Goal: Communication & Community: Answer question/provide support

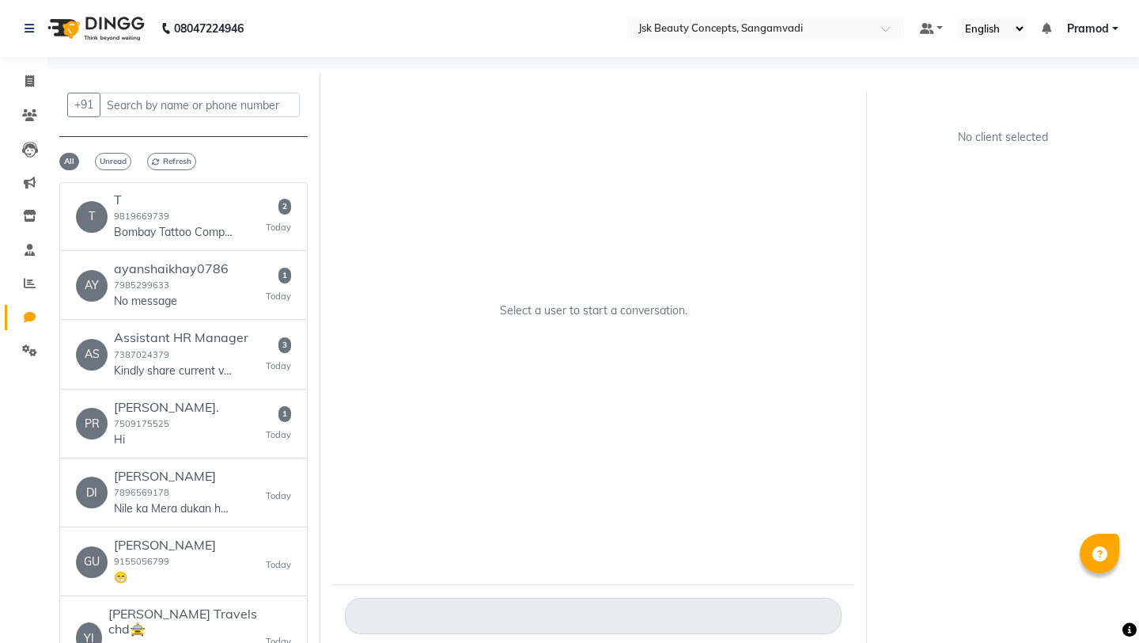
select select "100"
click at [214, 203] on h6 "T" at bounding box center [173, 199] width 119 height 15
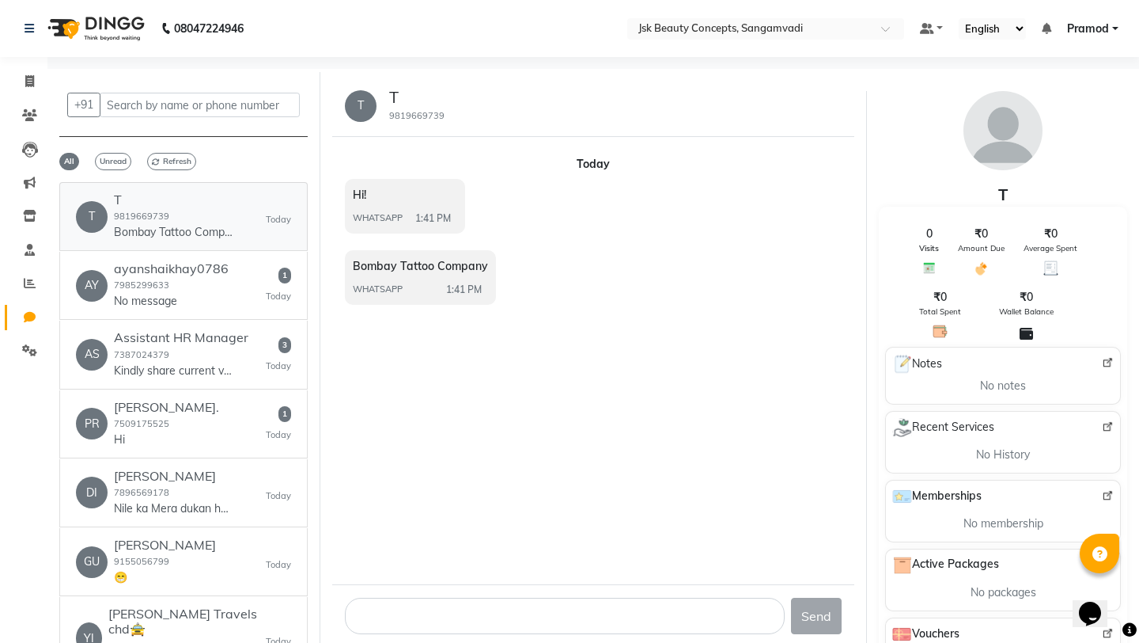
scroll to position [12, 0]
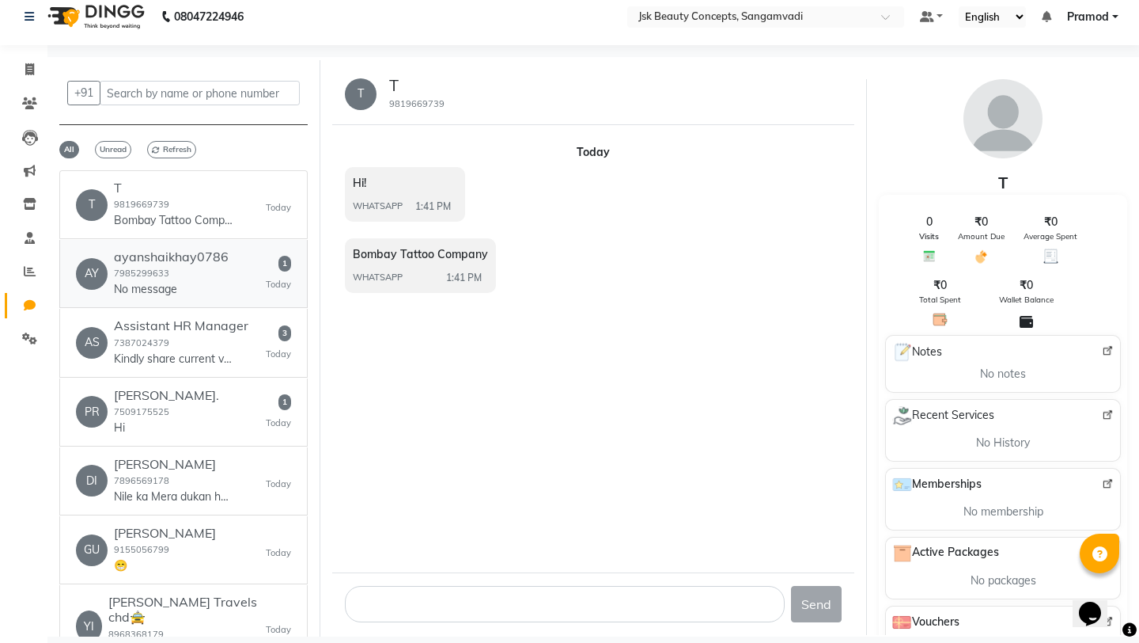
click at [241, 275] on div "AY ayanshaikhay0786 7985299633 No message 1 Today" at bounding box center [183, 273] width 215 height 48
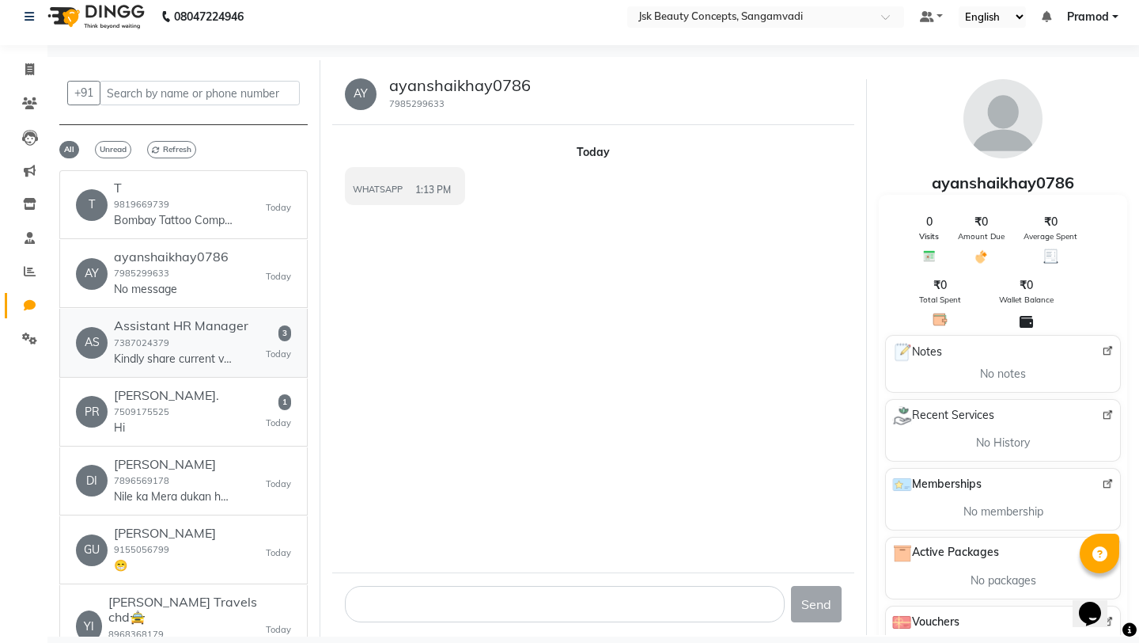
click at [211, 337] on div "Assistant HR Manager 7387024379 Kindly share current vacancies for further disc…" at bounding box center [181, 342] width 135 height 48
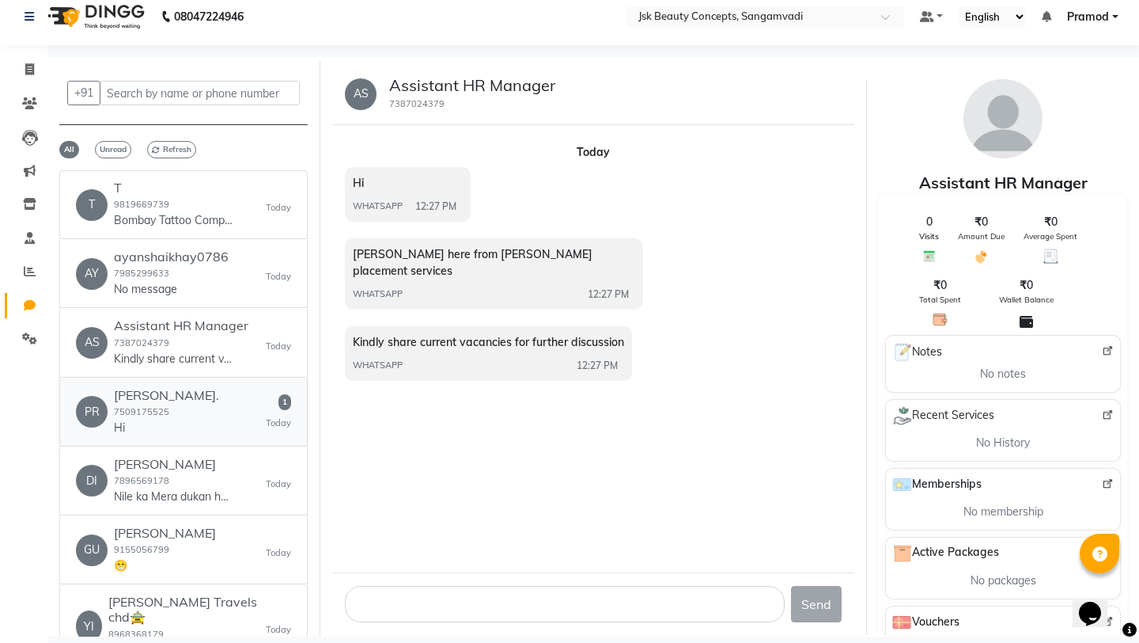
click at [218, 400] on div "PR Prîyã Ràthõré. 7509175525 Hi 1 Today" at bounding box center [183, 412] width 215 height 48
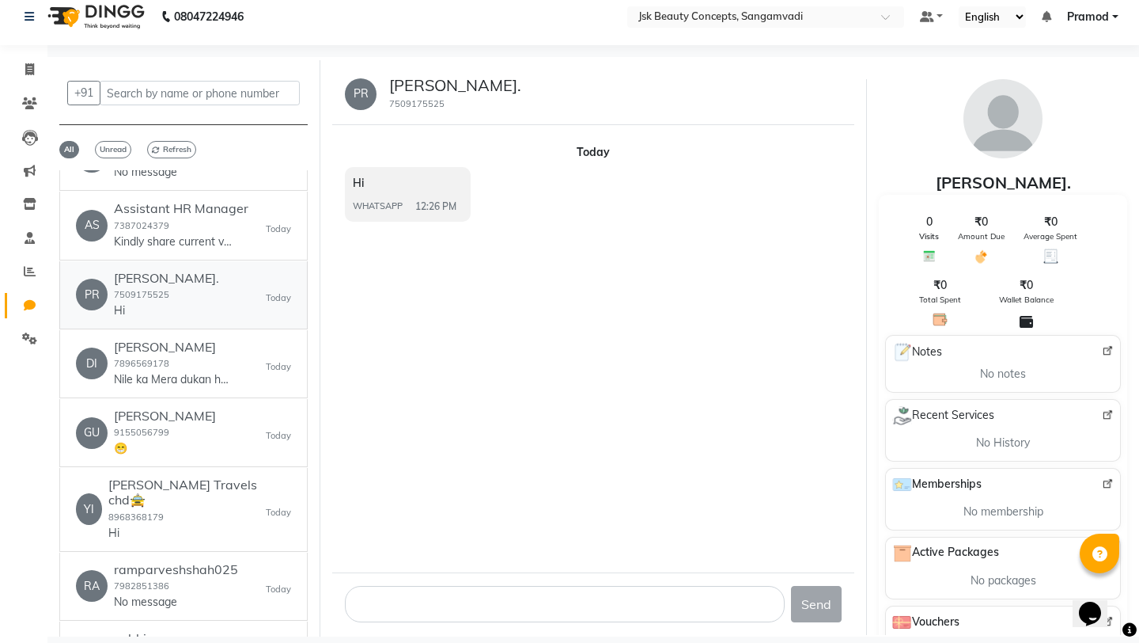
scroll to position [0, 0]
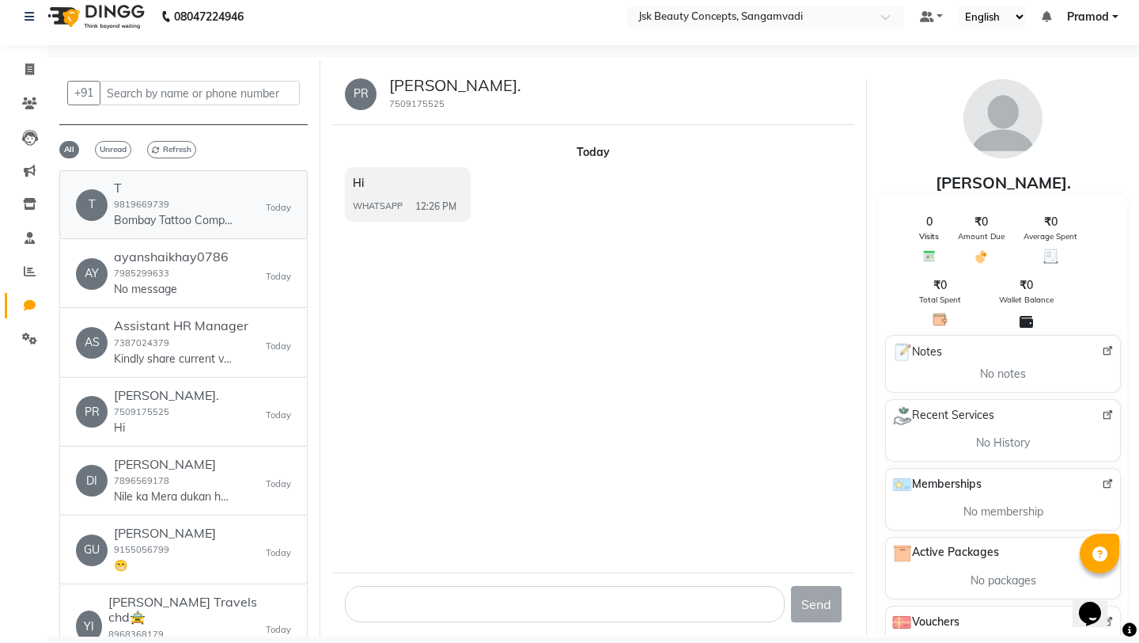
click at [187, 200] on div "T 9819669739 Bombay Tattoo Company" at bounding box center [173, 204] width 119 height 48
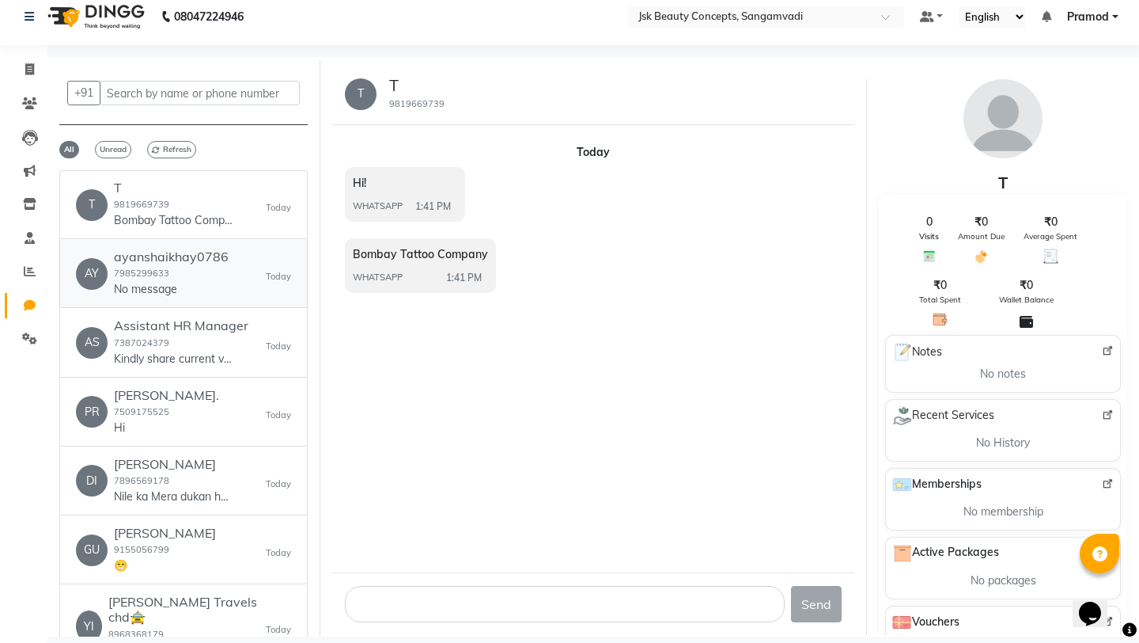
click at [195, 270] on div "ayanshaikhay0786 7985299633 No message" at bounding box center [171, 273] width 115 height 48
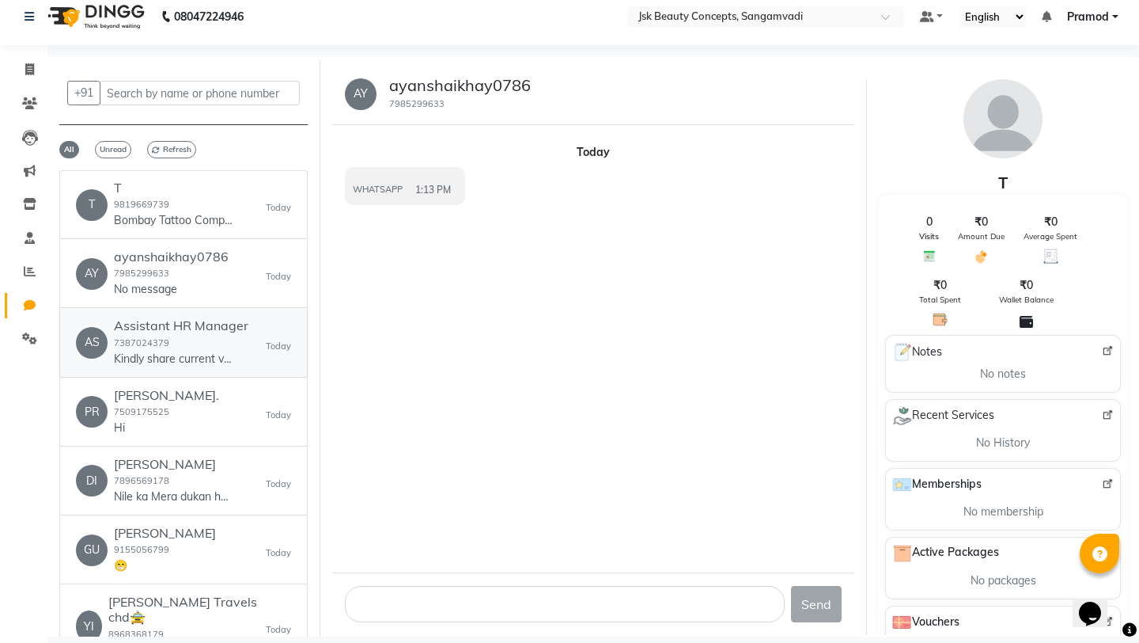
click at [199, 344] on div "Assistant HR Manager 7387024379 Kindly share current vacancies for further disc…" at bounding box center [181, 342] width 135 height 48
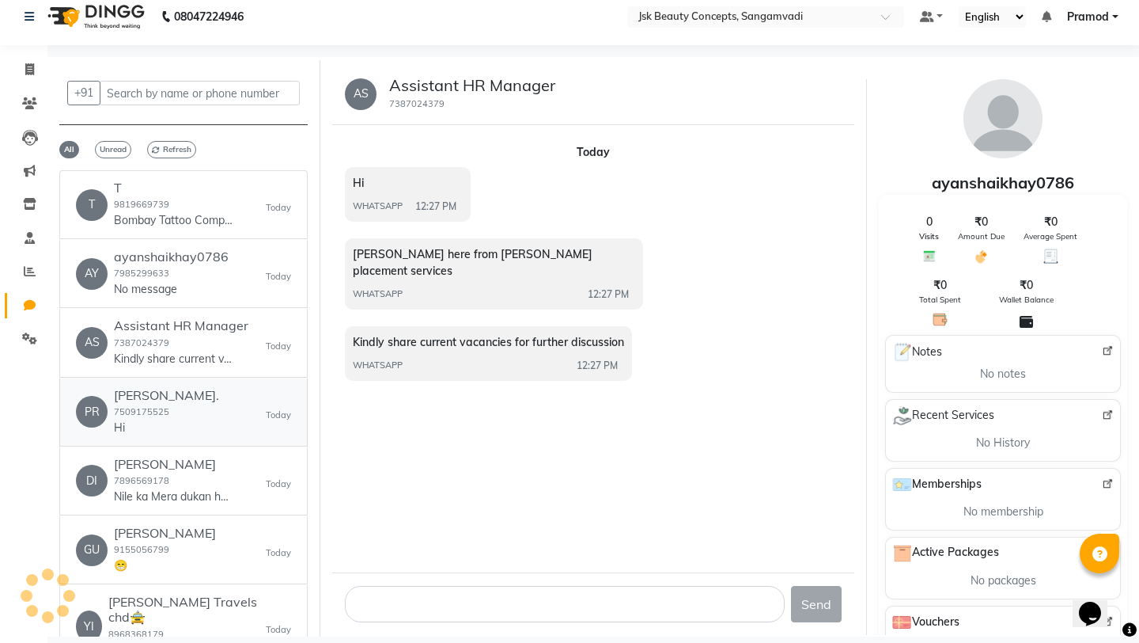
click at [201, 388] on div "PR Prîyã Ràthõré. 7509175525 Hi Today" at bounding box center [183, 412] width 215 height 48
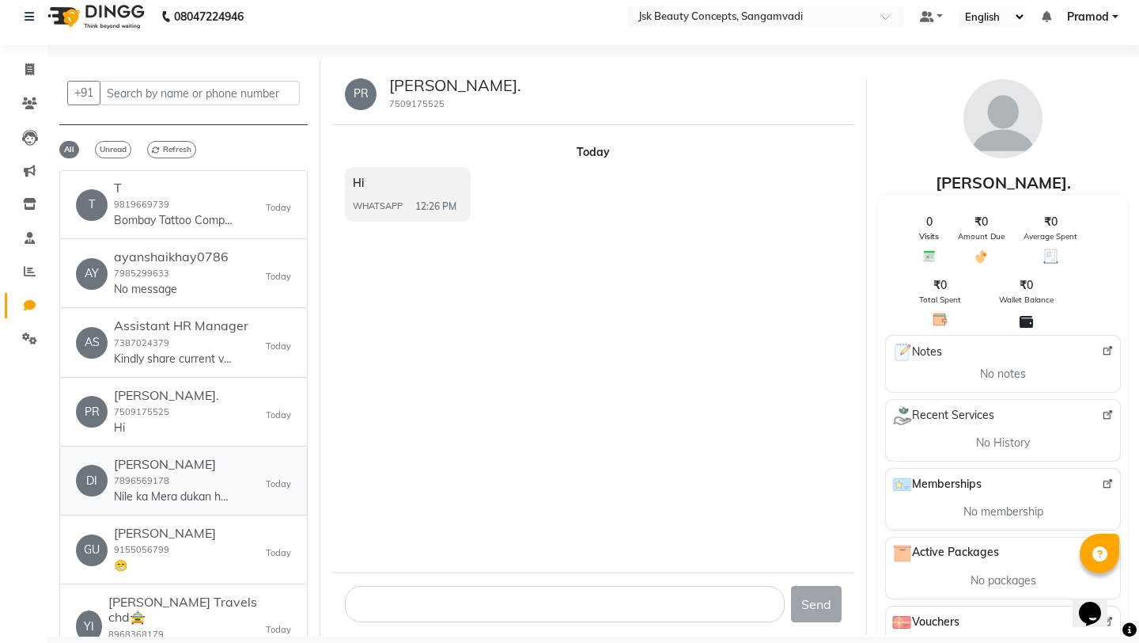
click at [215, 479] on div "Diganta Gayan 7896569178 Nile ka Mera dukan he pls Nike ka ispoing photo diji a…" at bounding box center [173, 481] width 119 height 48
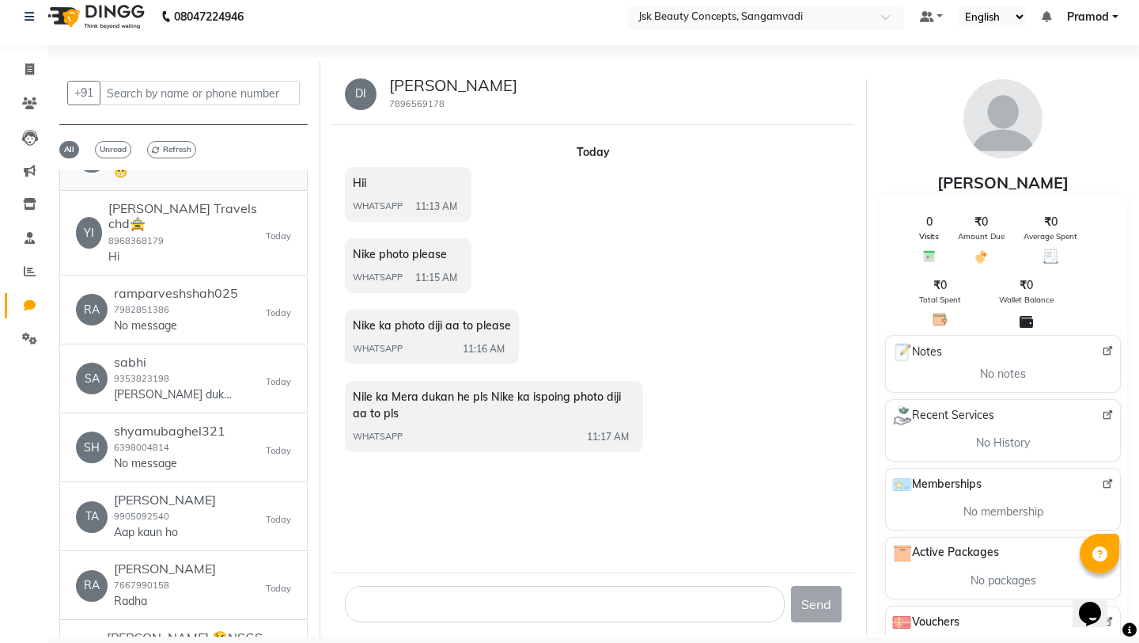
scroll to position [434, 0]
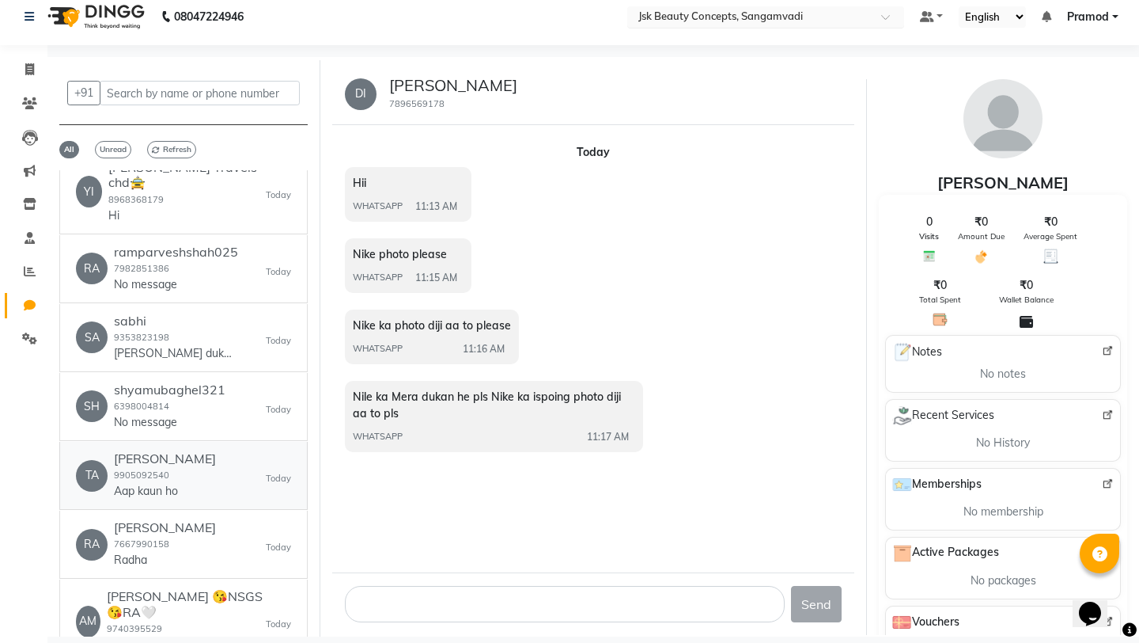
click at [194, 451] on div "TA Tanveer 9905092540 Aap kaun ho Today" at bounding box center [183, 475] width 215 height 48
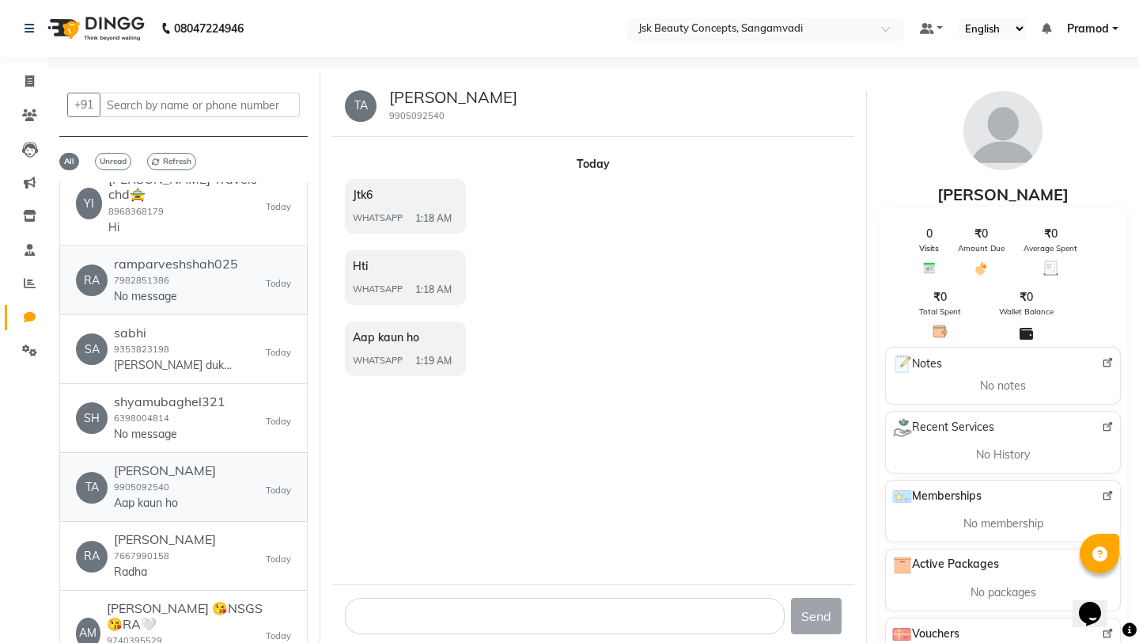
scroll to position [0, 0]
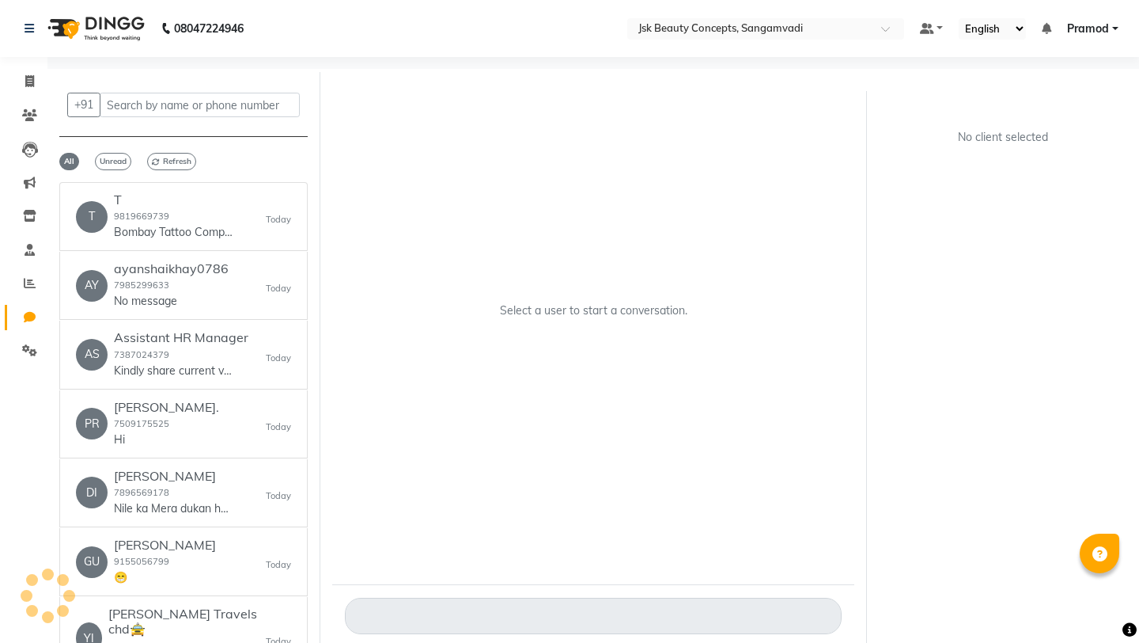
select select "100"
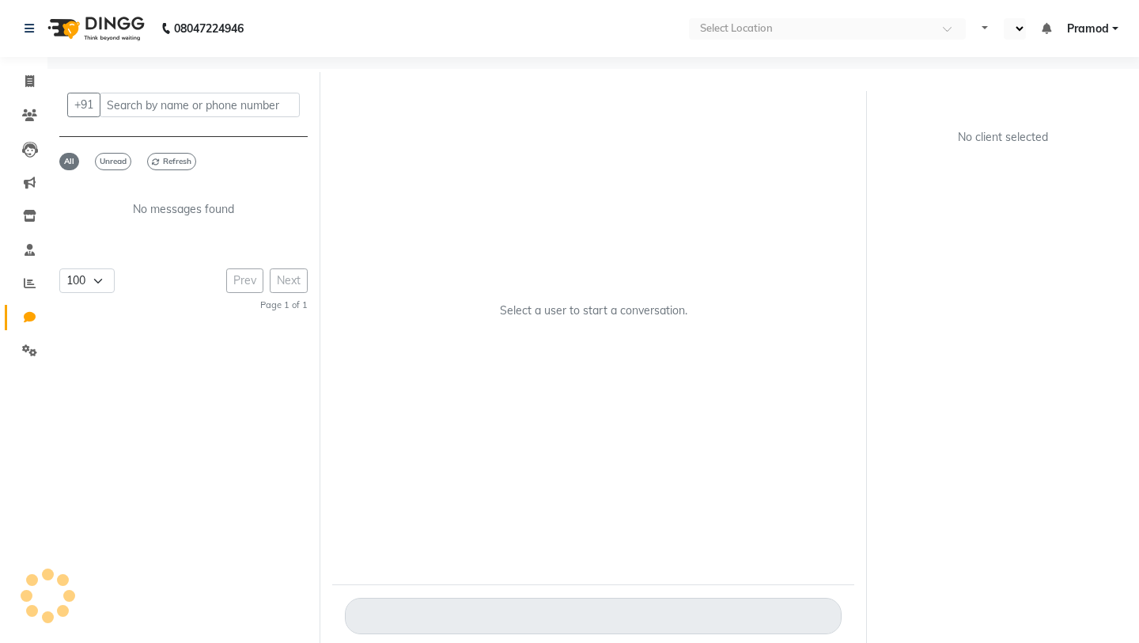
select select "100"
select select "en"
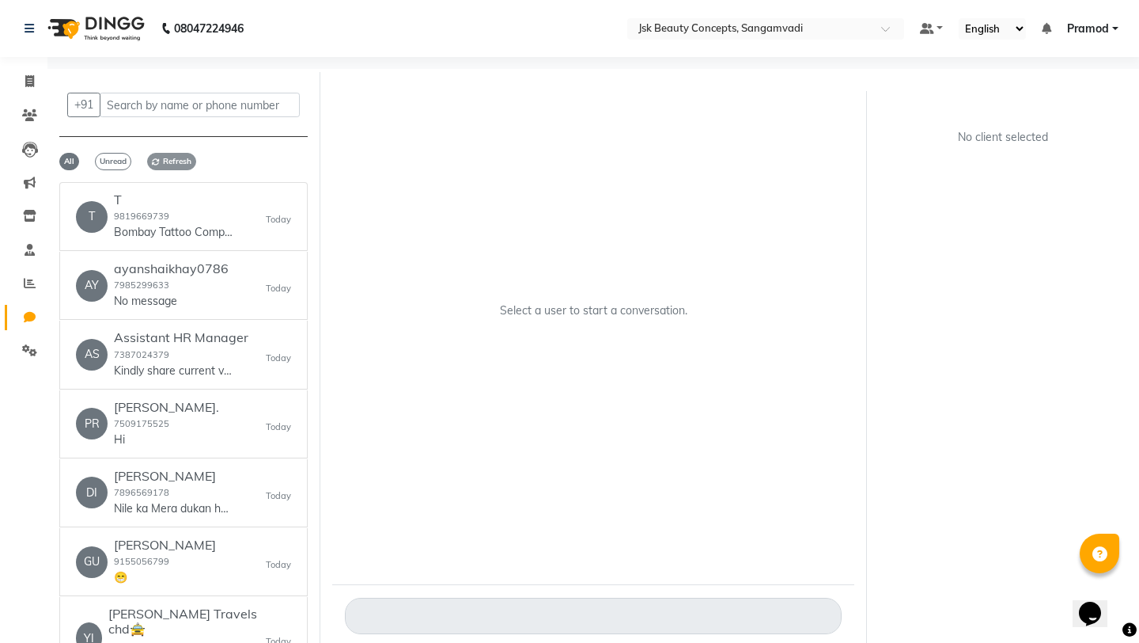
click at [181, 161] on span "Refresh" at bounding box center [171, 161] width 49 height 17
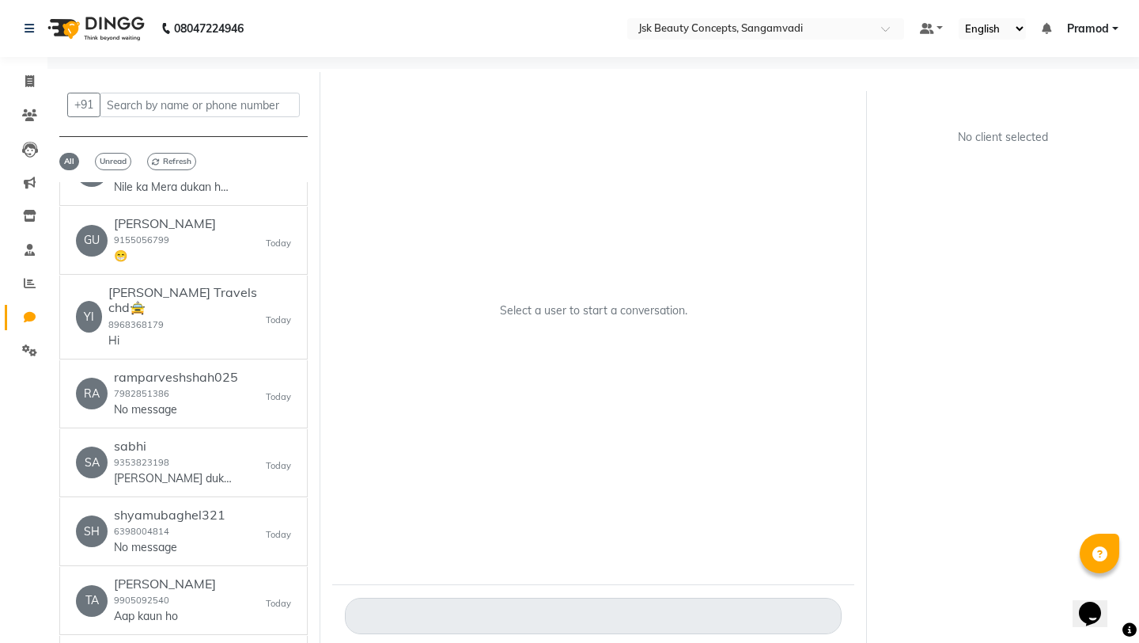
scroll to position [256, 0]
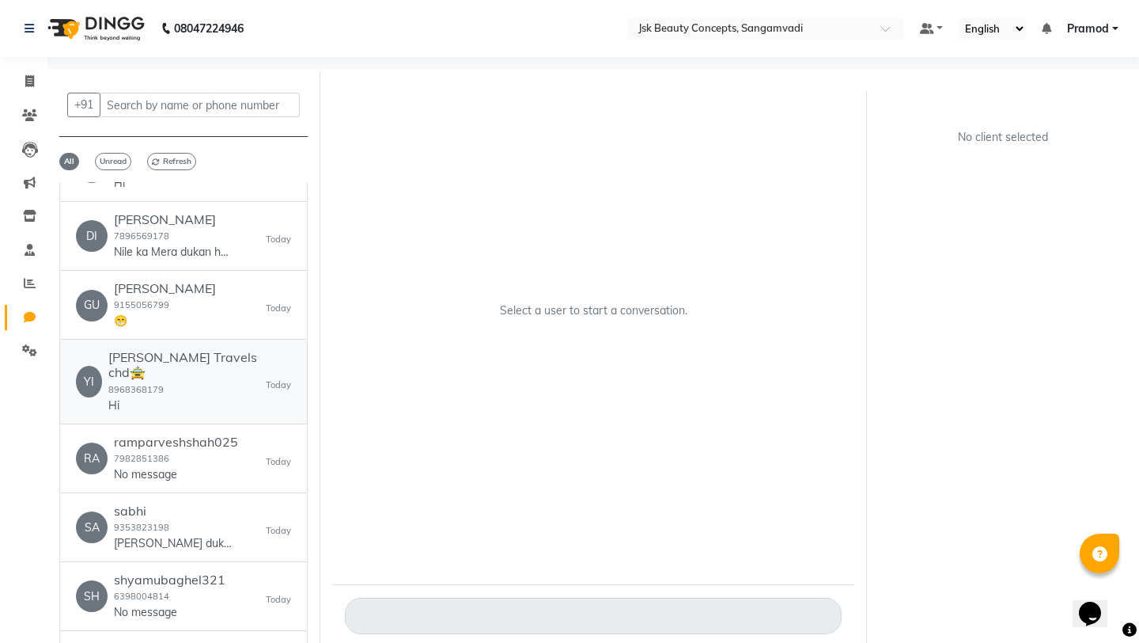
click at [226, 363] on h6 "[PERSON_NAME] Travels chd🚖" at bounding box center [186, 365] width 157 height 30
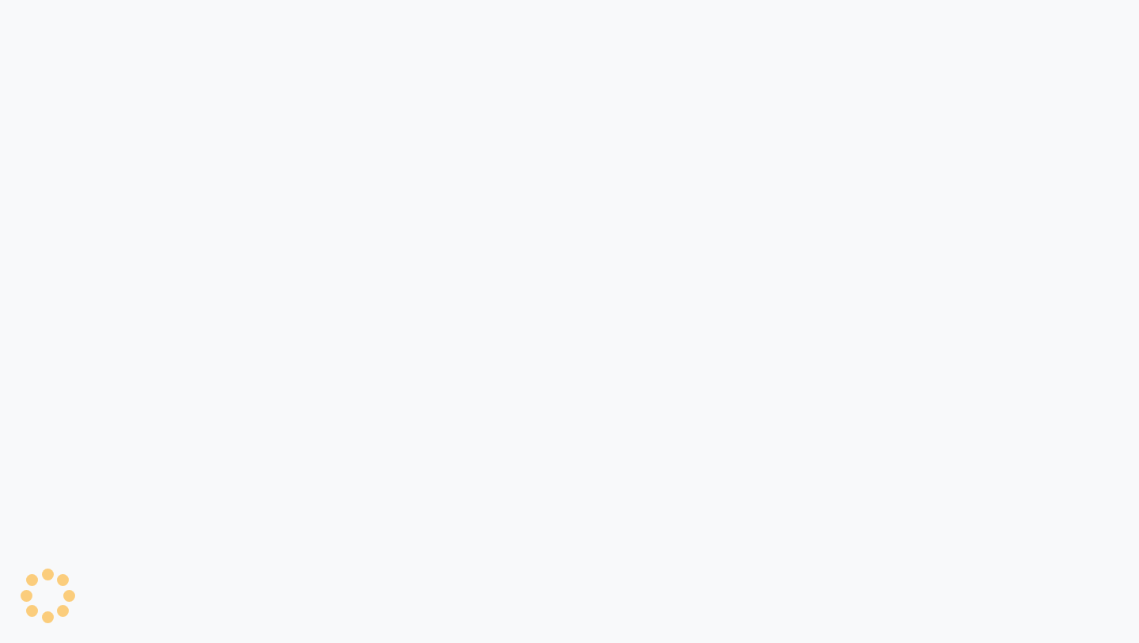
select select "100"
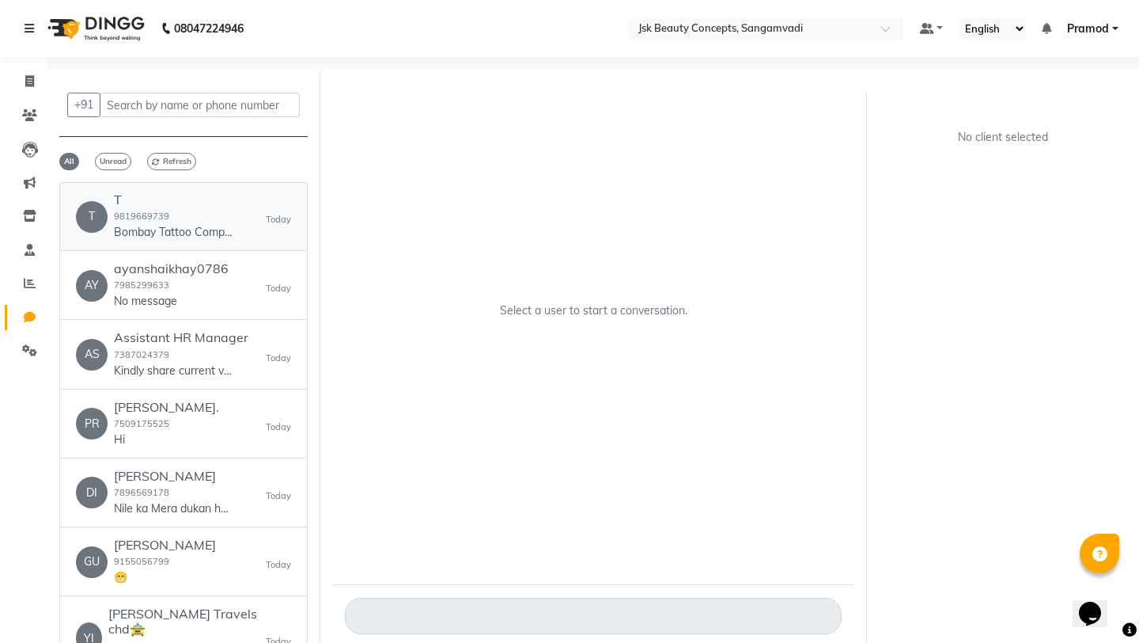
click at [234, 216] on div "T T 9819669739 Bombay Tattoo Company Today" at bounding box center [183, 216] width 215 height 48
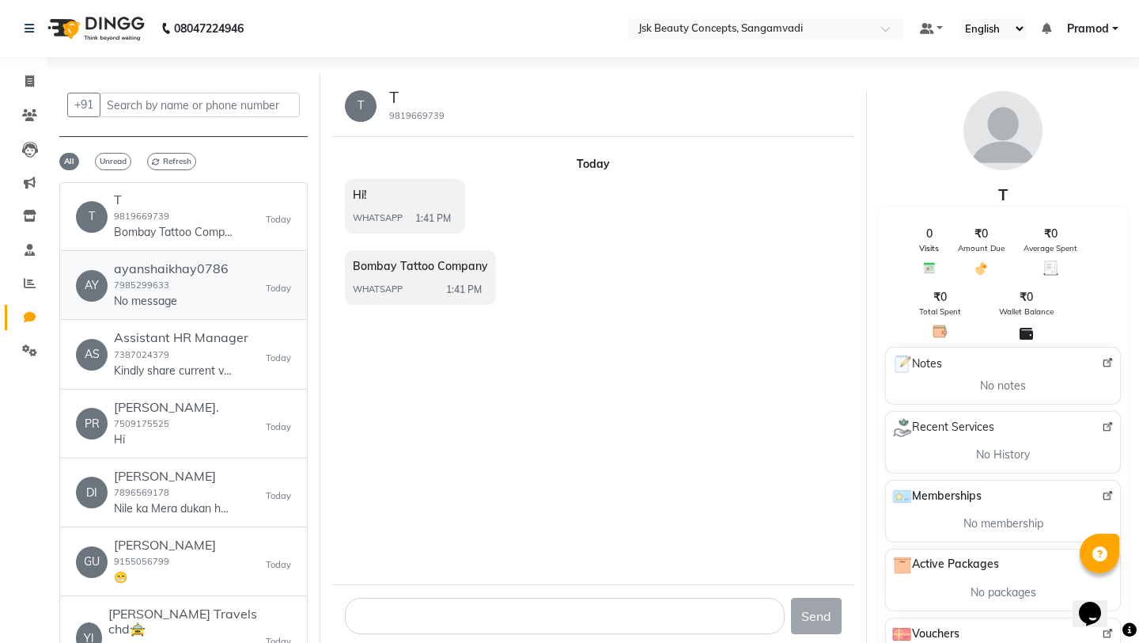
click at [215, 282] on div "ayanshaikhay0786 7985299633 No message" at bounding box center [171, 285] width 115 height 48
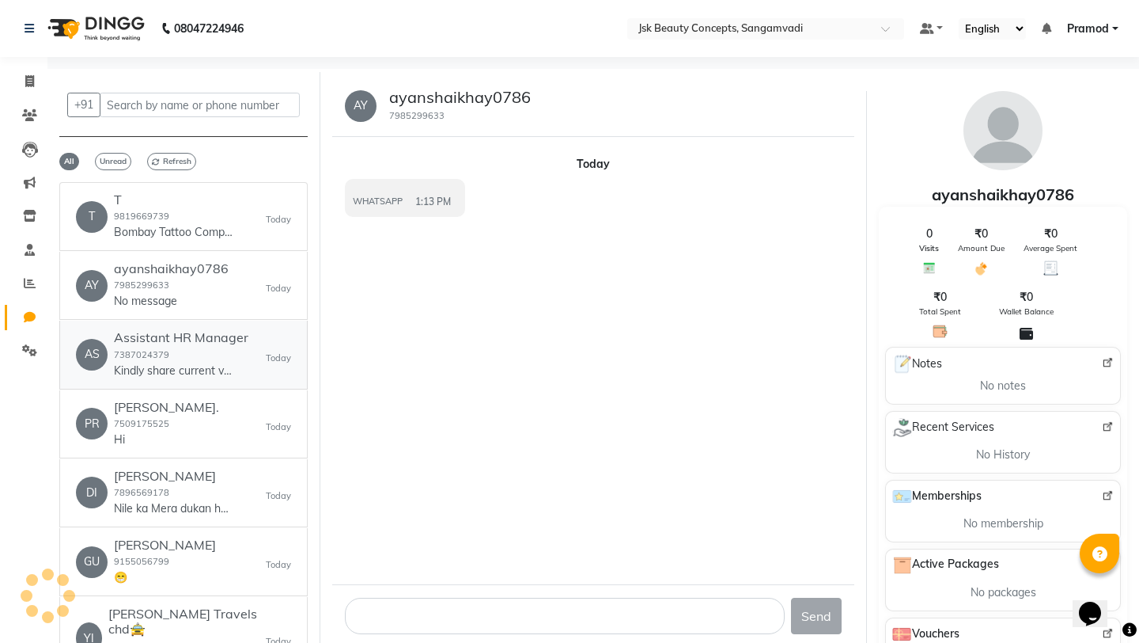
click at [198, 354] on div "Assistant HR Manager 7387024379 Kindly share current vacancies for further disc…" at bounding box center [181, 354] width 135 height 48
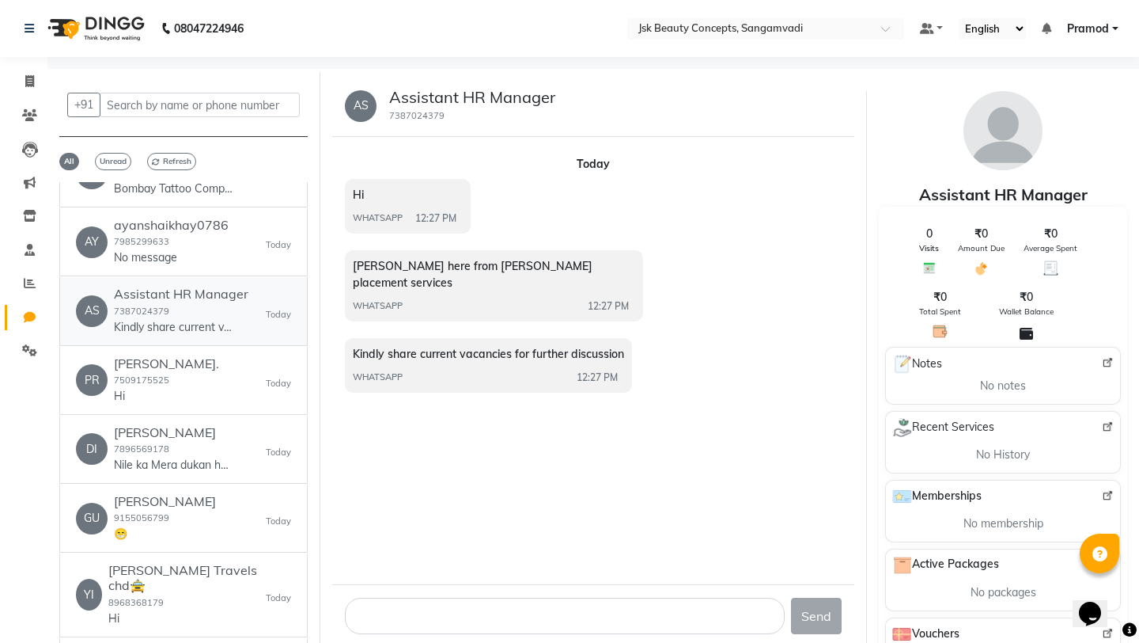
scroll to position [45, 0]
click at [193, 383] on div "Prîyã Ràthõré. 7509175525 Hi" at bounding box center [166, 378] width 105 height 48
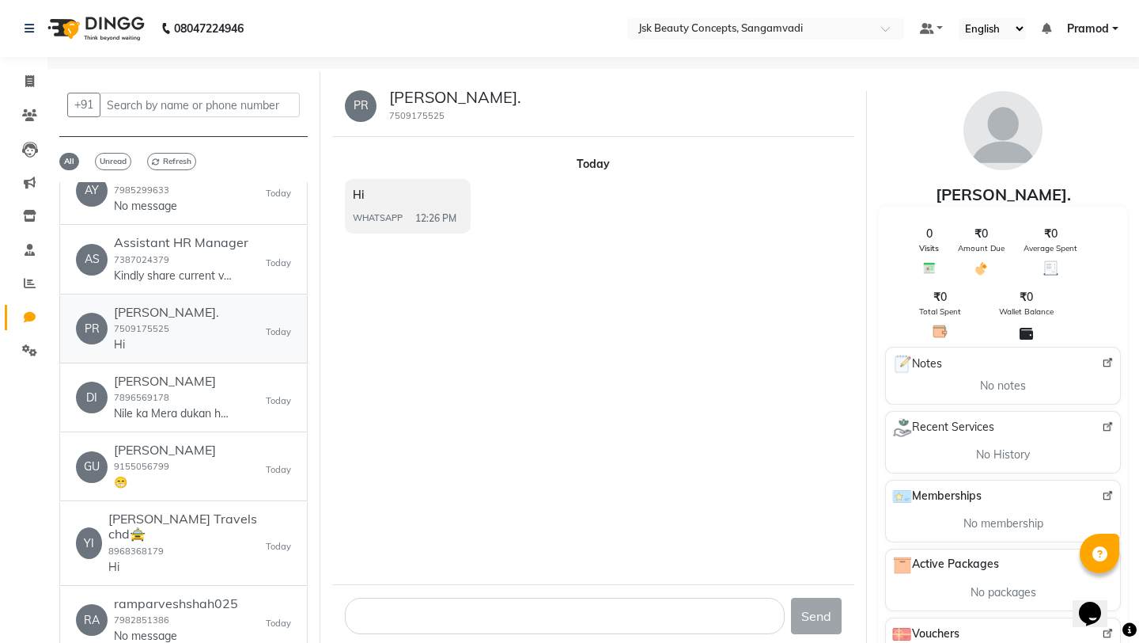
scroll to position [97, 0]
click at [192, 399] on div "Diganta Gayan 7896569178 Nile ka Mera dukan he pls Nike ka ispoing photo diji a…" at bounding box center [173, 396] width 119 height 48
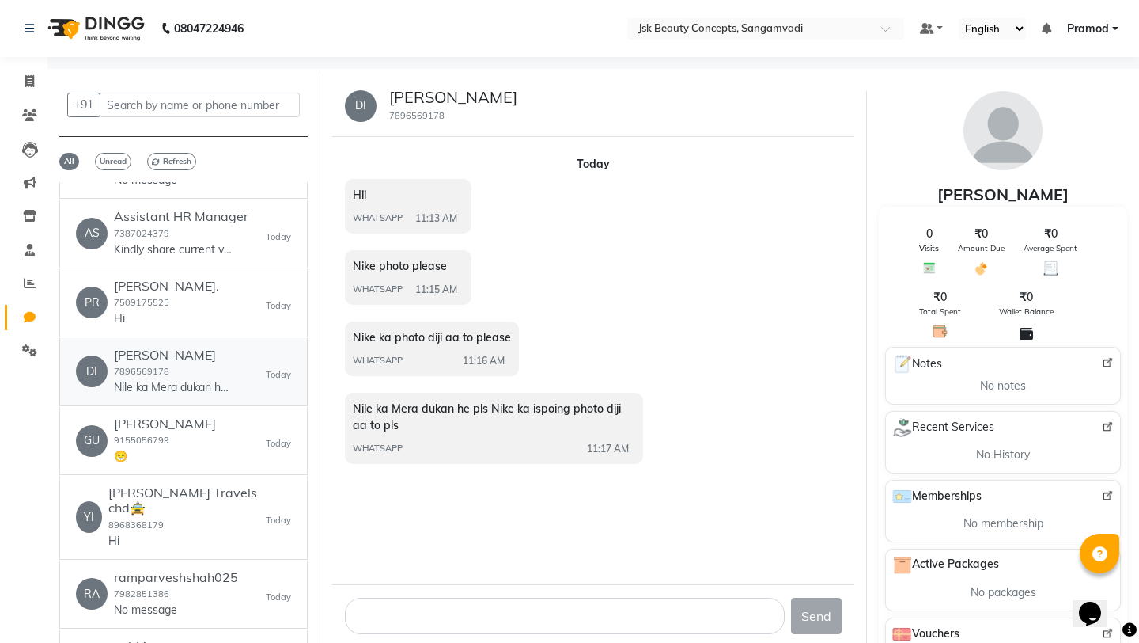
scroll to position [126, 0]
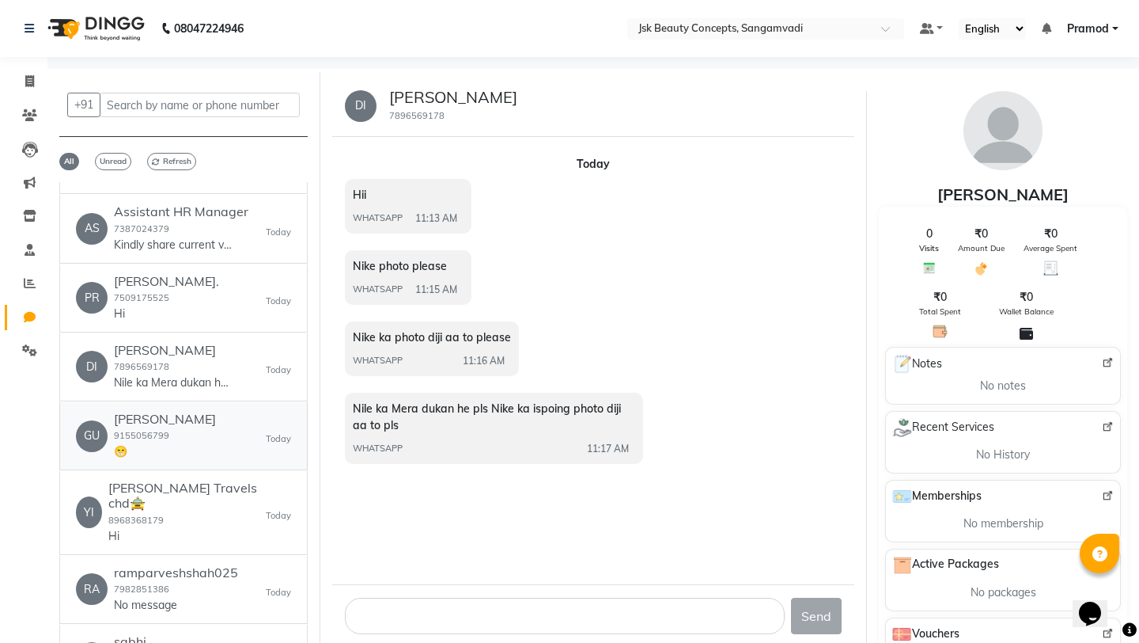
click at [188, 420] on div "GU Guddu 9155056799 😁 Today" at bounding box center [183, 435] width 215 height 48
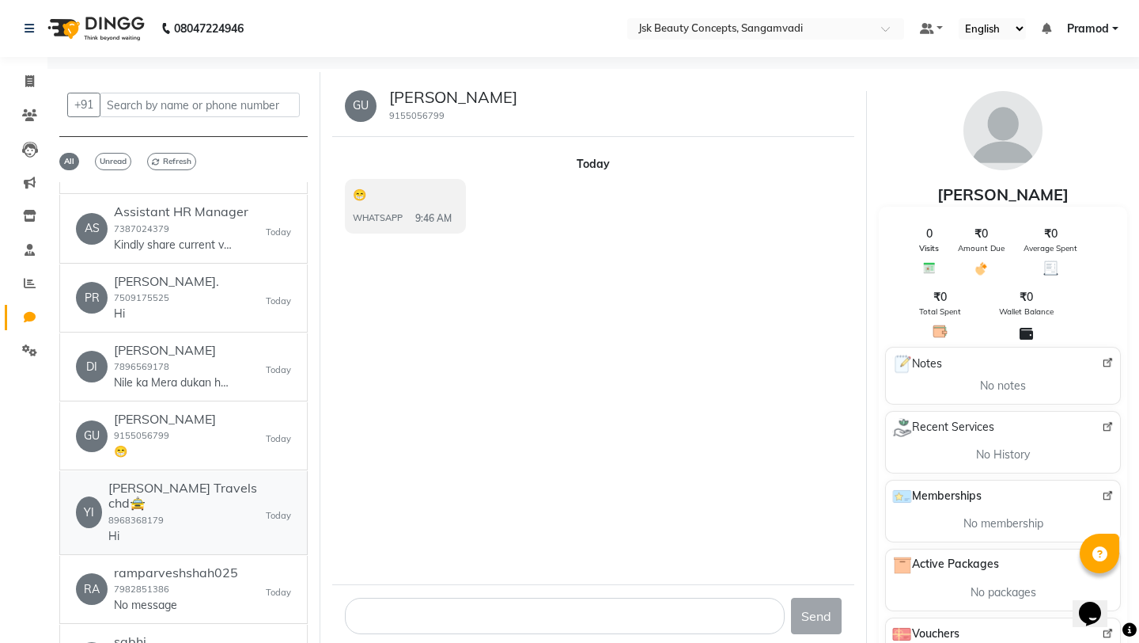
click at [188, 506] on div "yishu Masih Travels chd🚖 8968368179 Hi" at bounding box center [186, 511] width 157 height 63
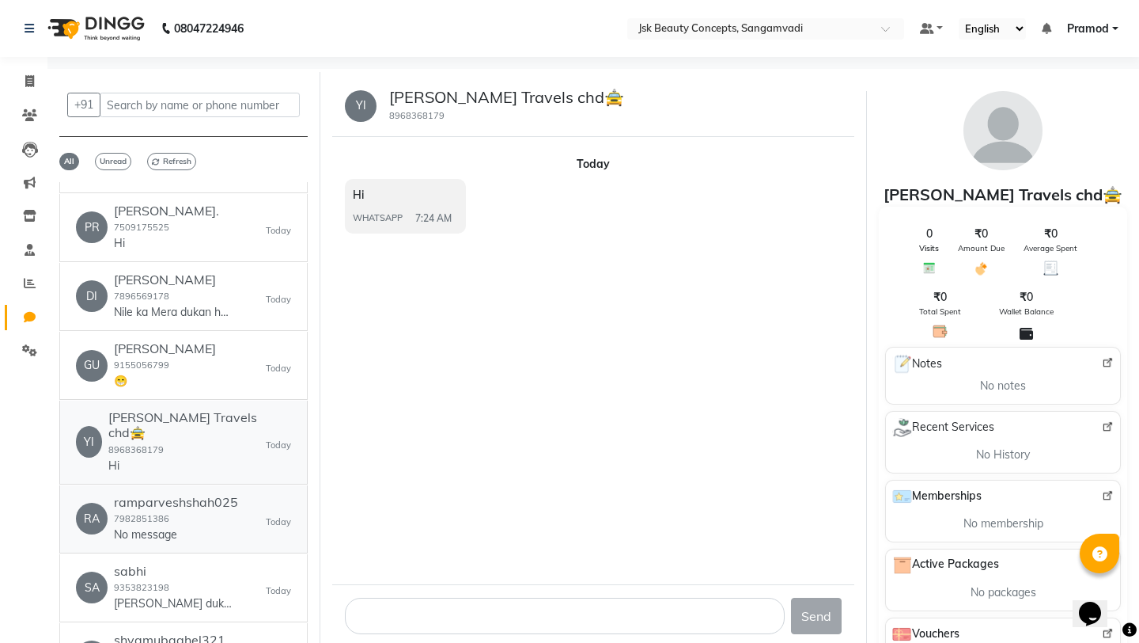
click at [188, 506] on div "ramparveshshah025 7982851386 No message" at bounding box center [176, 519] width 124 height 48
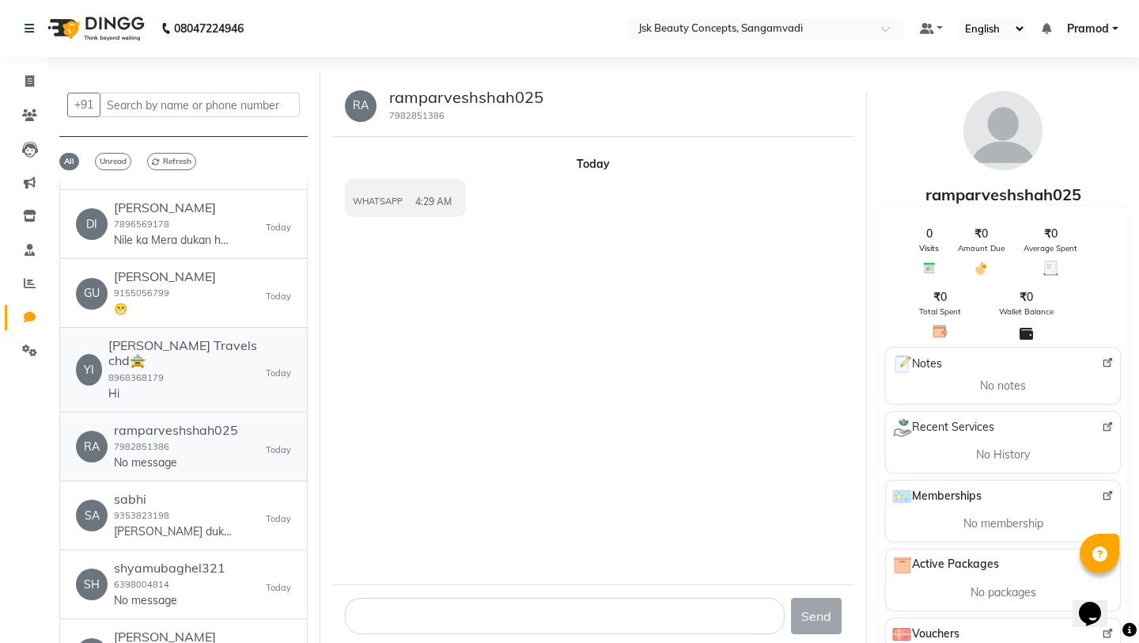
scroll to position [269, 0]
click at [188, 506] on div "sabhi 9353823198 Goss ka dukan" at bounding box center [173, 515] width 119 height 48
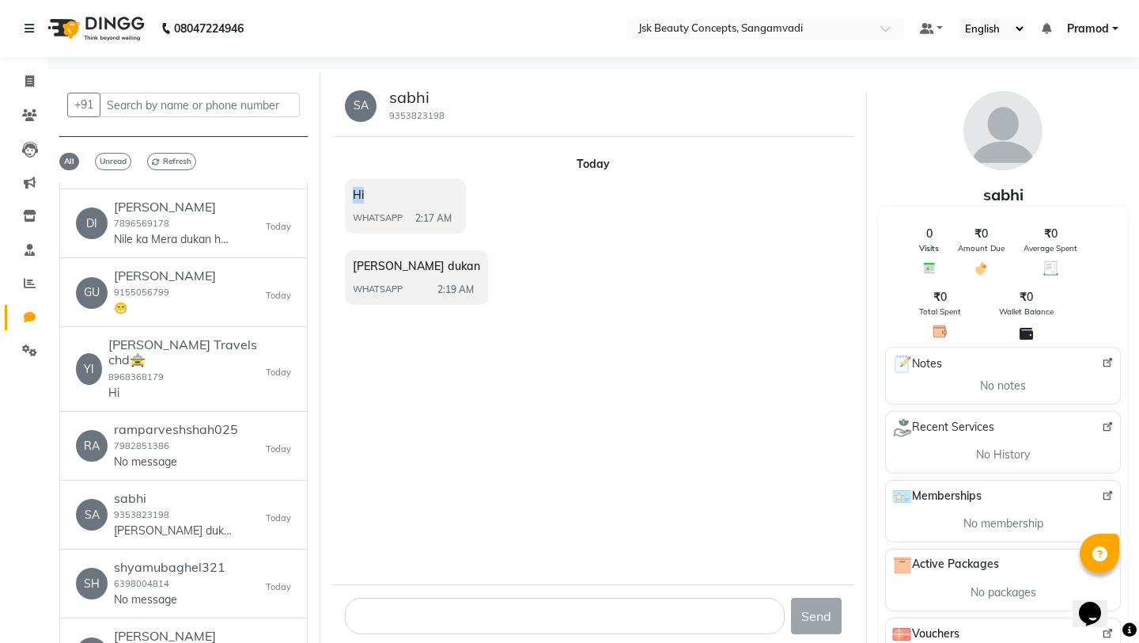
drag, startPoint x: 354, startPoint y: 194, endPoint x: 382, endPoint y: 194, distance: 28.5
click at [382, 194] on div "Hi WHATSAPP 2:17 AM" at bounding box center [405, 206] width 121 height 55
drag, startPoint x: 354, startPoint y: 266, endPoint x: 467, endPoint y: 266, distance: 113.2
click at [467, 266] on div "Goss ka dukan WHATSAPP 2:19 AM" at bounding box center [416, 277] width 143 height 55
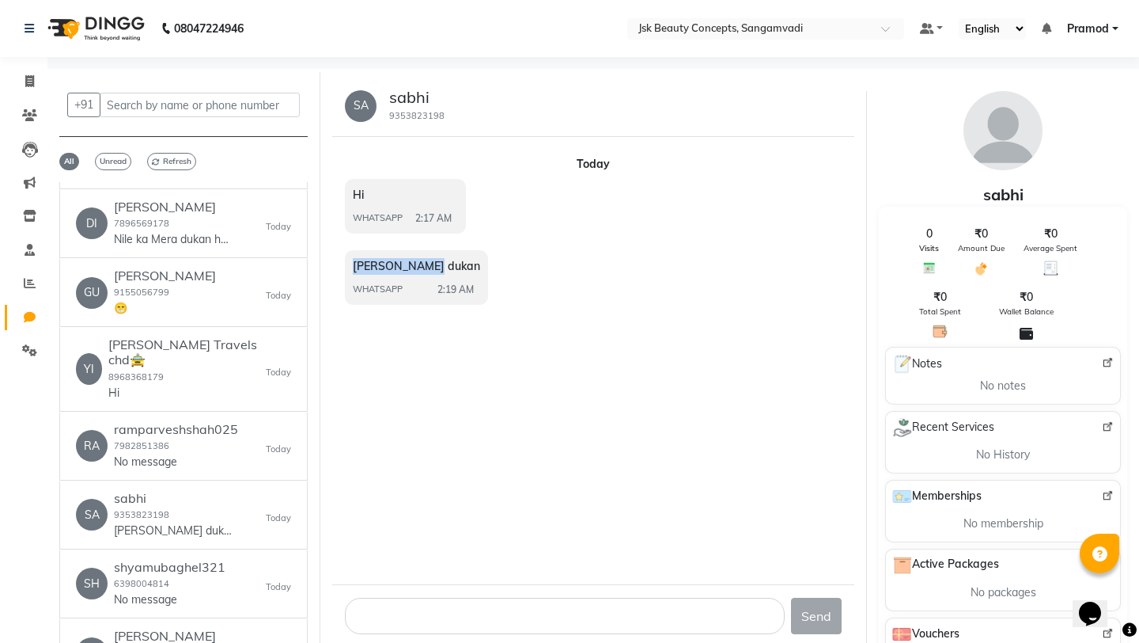
click at [443, 265] on div "Goss ka dukan WHATSAPP 2:19 AM" at bounding box center [416, 277] width 143 height 55
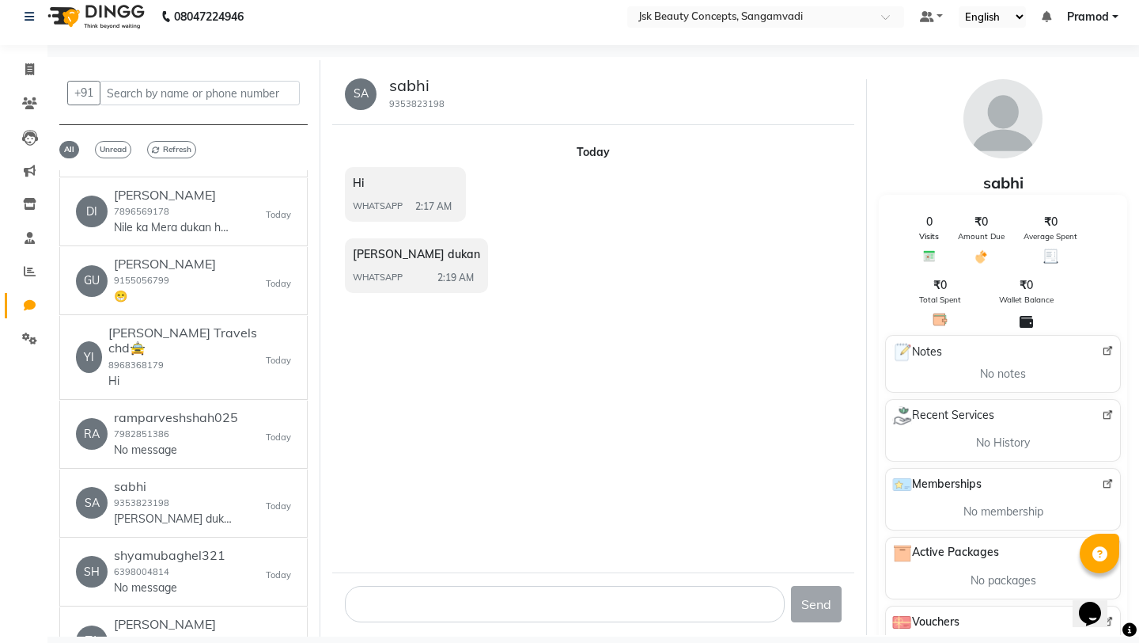
scroll to position [0, 0]
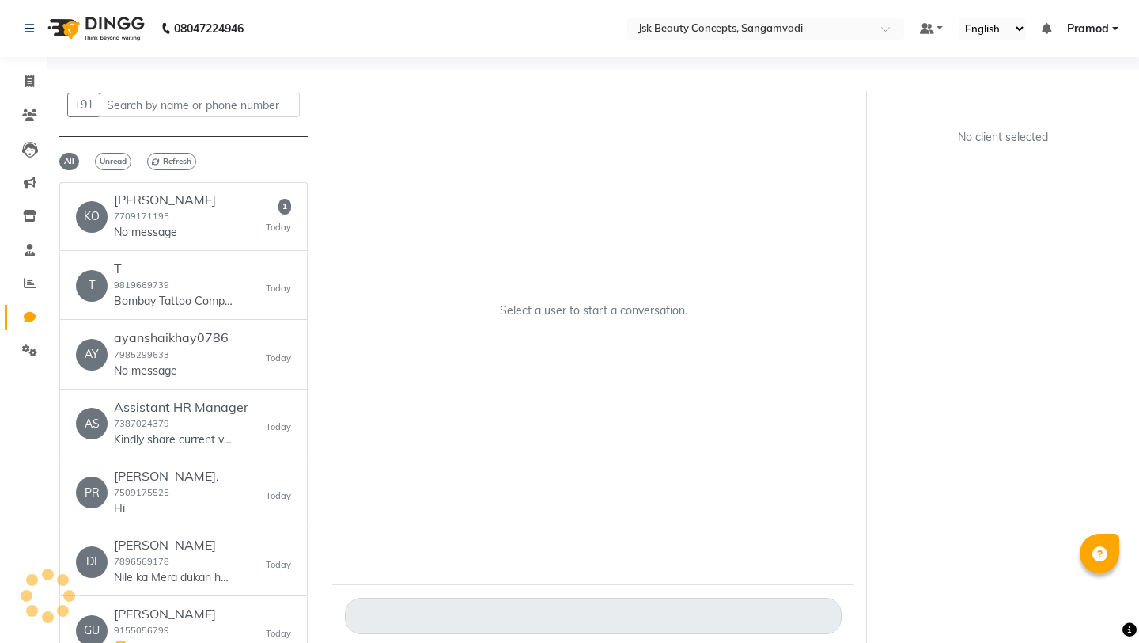
select select "100"
click at [176, 209] on div "[PERSON_NAME] 7709171195 No message" at bounding box center [165, 216] width 102 height 48
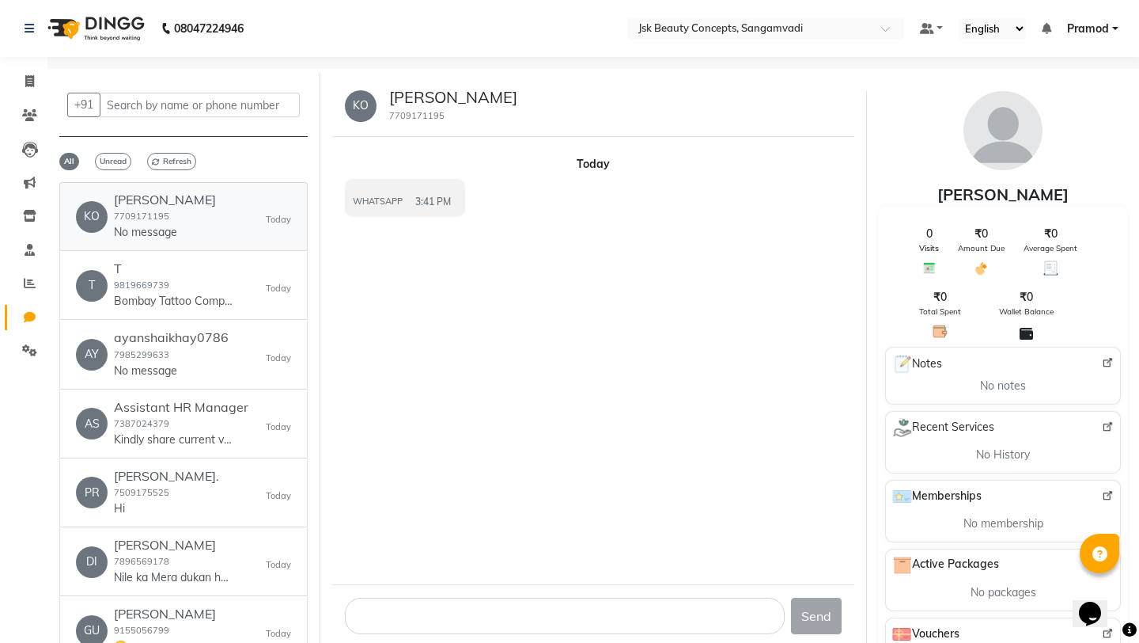
scroll to position [12, 0]
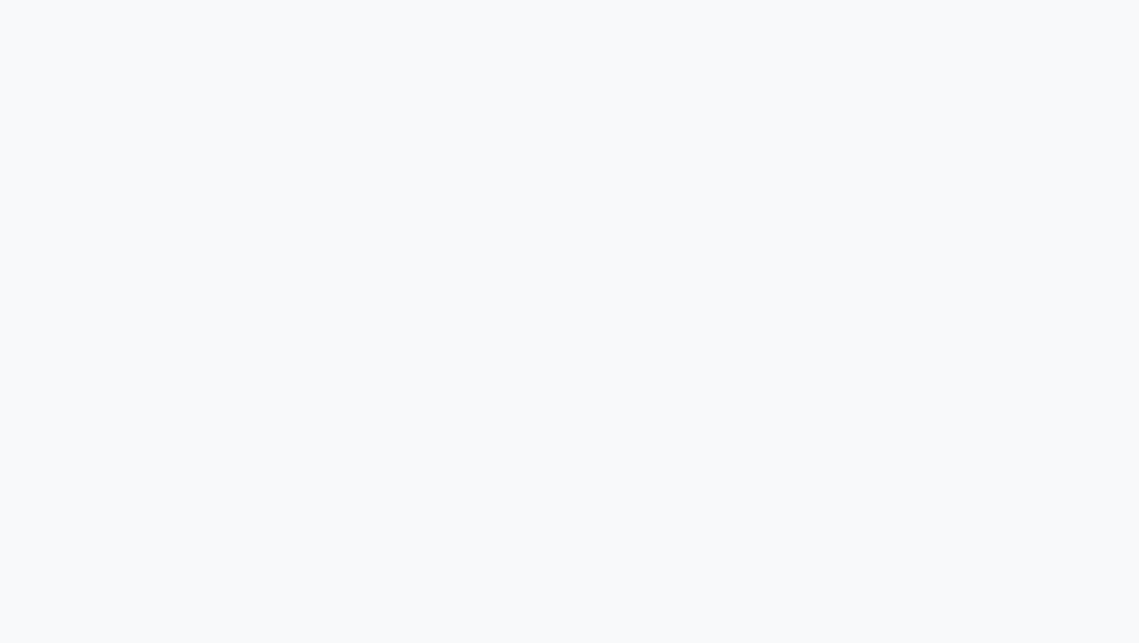
select select "100"
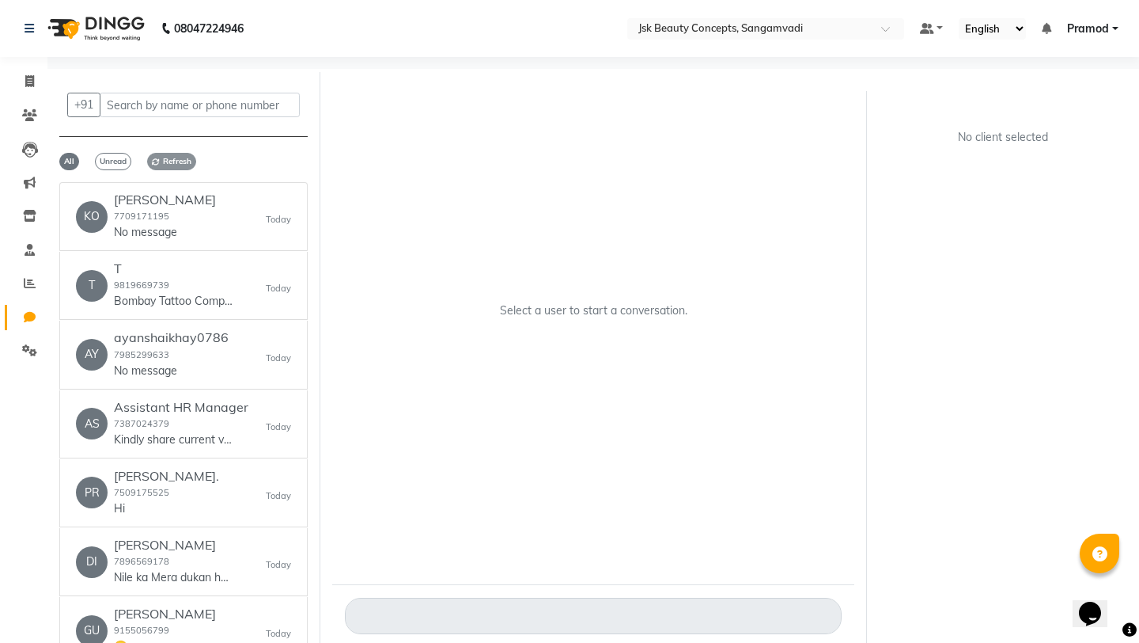
click at [173, 163] on span "Refresh" at bounding box center [171, 161] width 49 height 17
